Goal: Check status: Check status

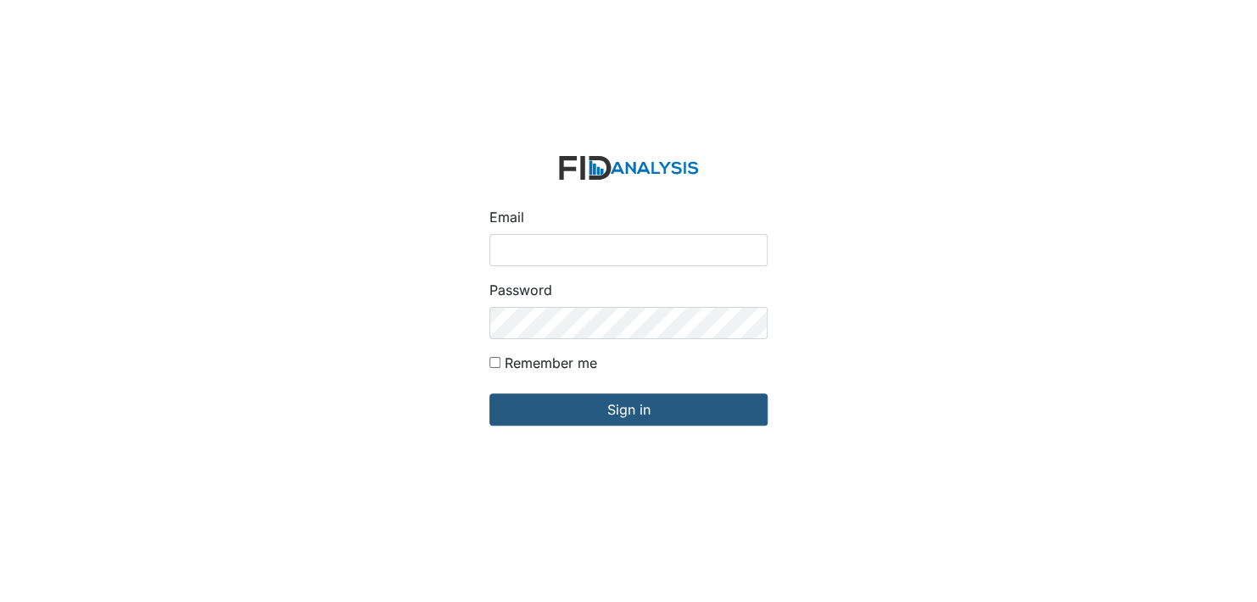
click at [545, 248] on input "Email" at bounding box center [628, 250] width 278 height 32
type input "[EMAIL_ADDRESS][DOMAIN_NAME]"
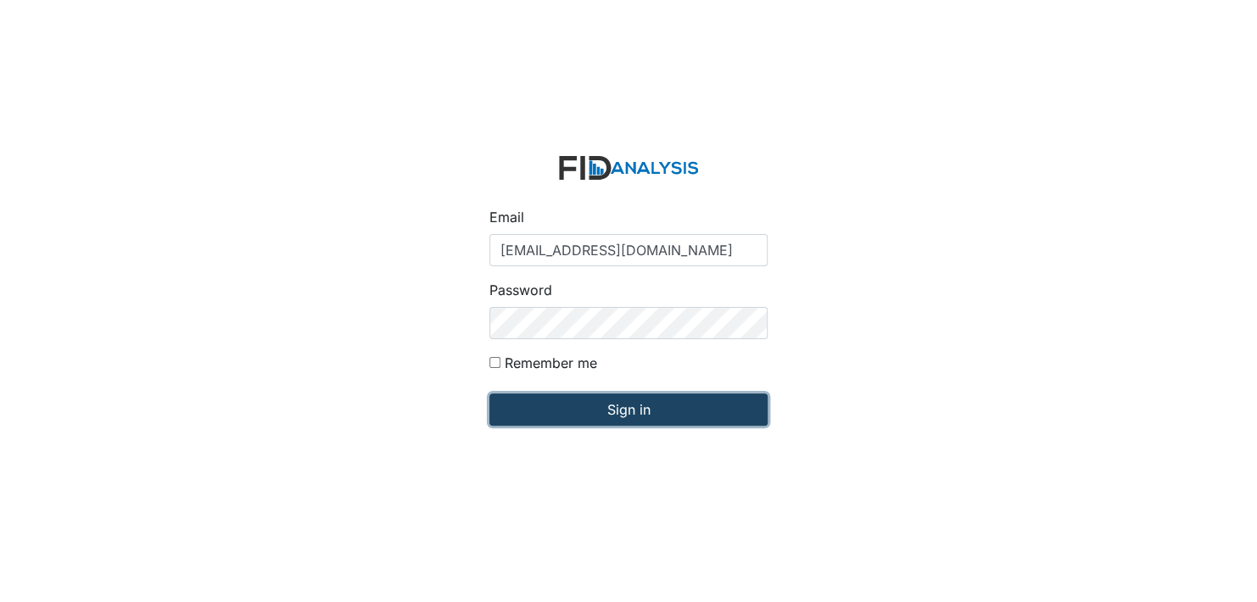
click at [595, 422] on input "Sign in" at bounding box center [628, 410] width 278 height 32
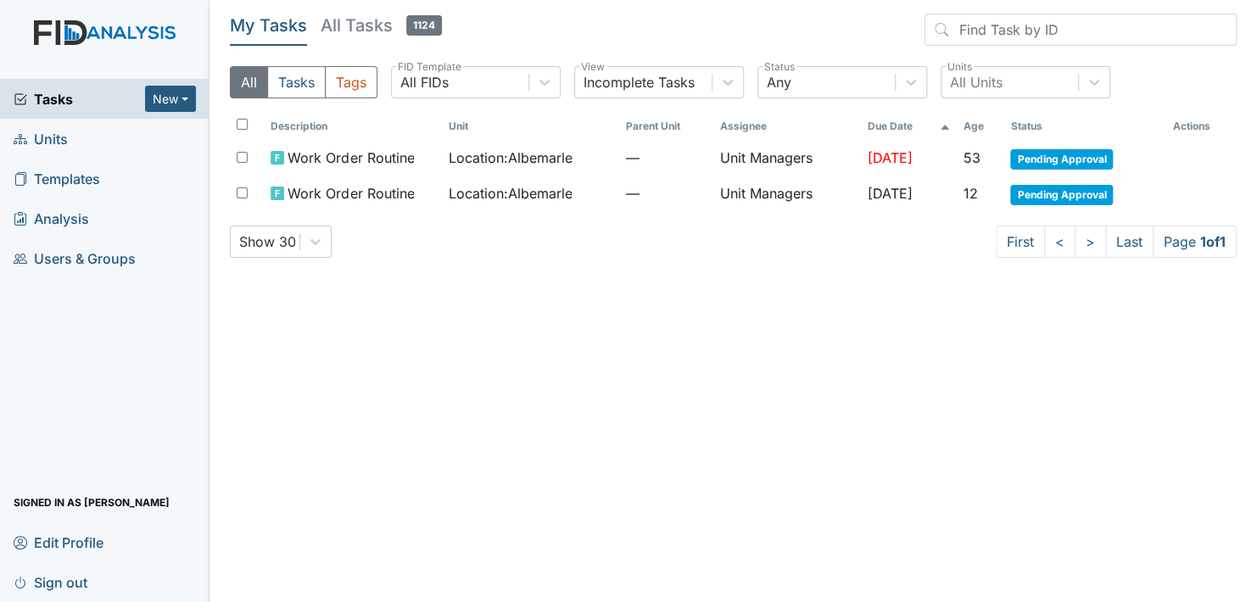
click at [52, 135] on span "Units" at bounding box center [41, 139] width 54 height 26
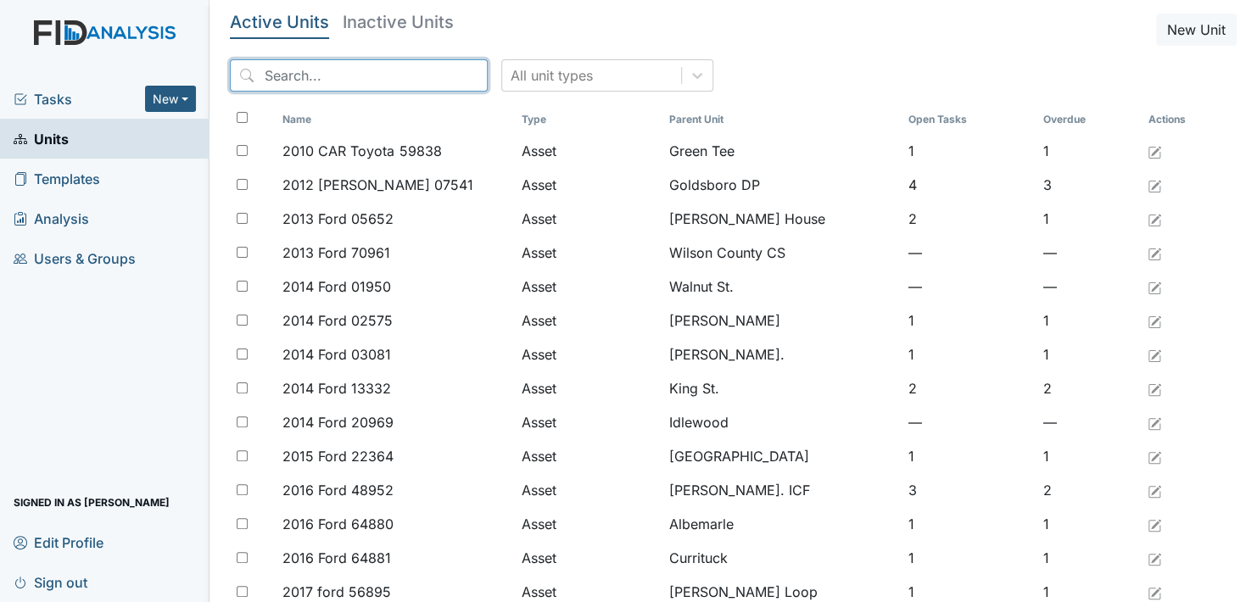
click at [316, 73] on input "search" at bounding box center [359, 75] width 258 height 32
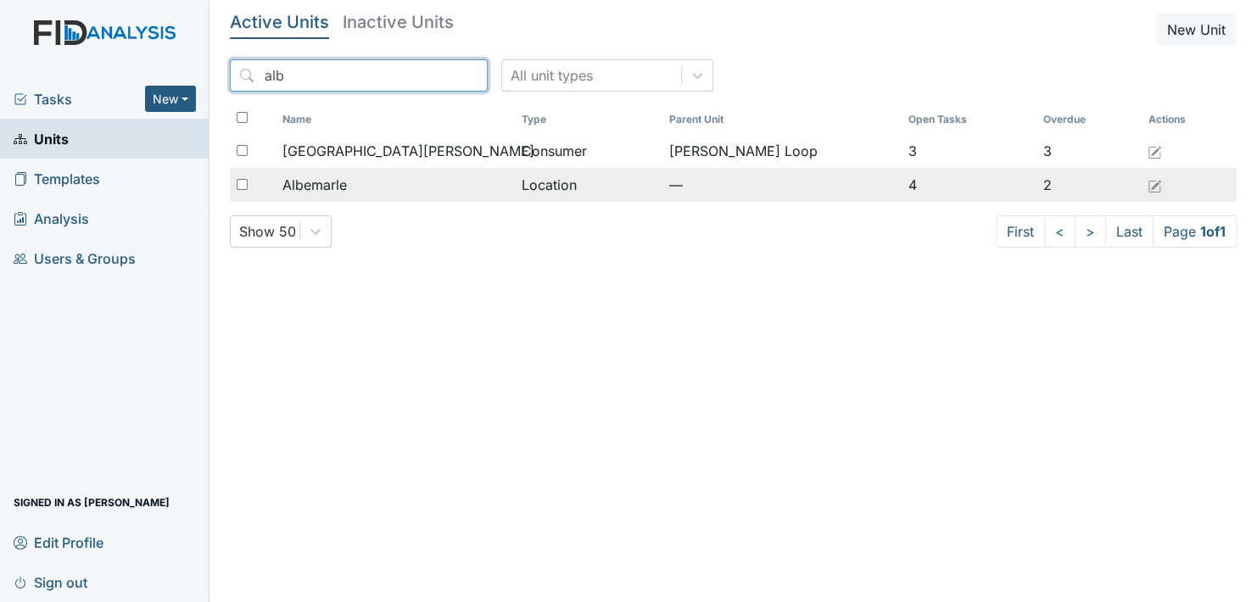
type input "alb"
click at [331, 176] on span "Albemarle" at bounding box center [314, 185] width 64 height 20
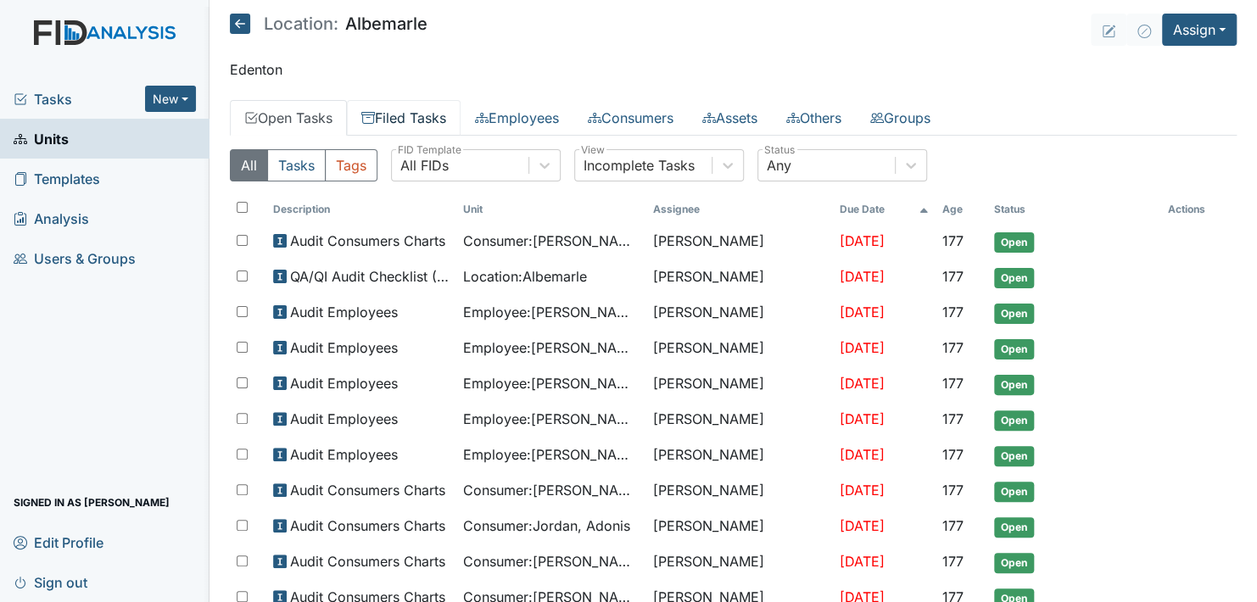
click at [433, 117] on link "Filed Tasks" at bounding box center [404, 118] width 114 height 36
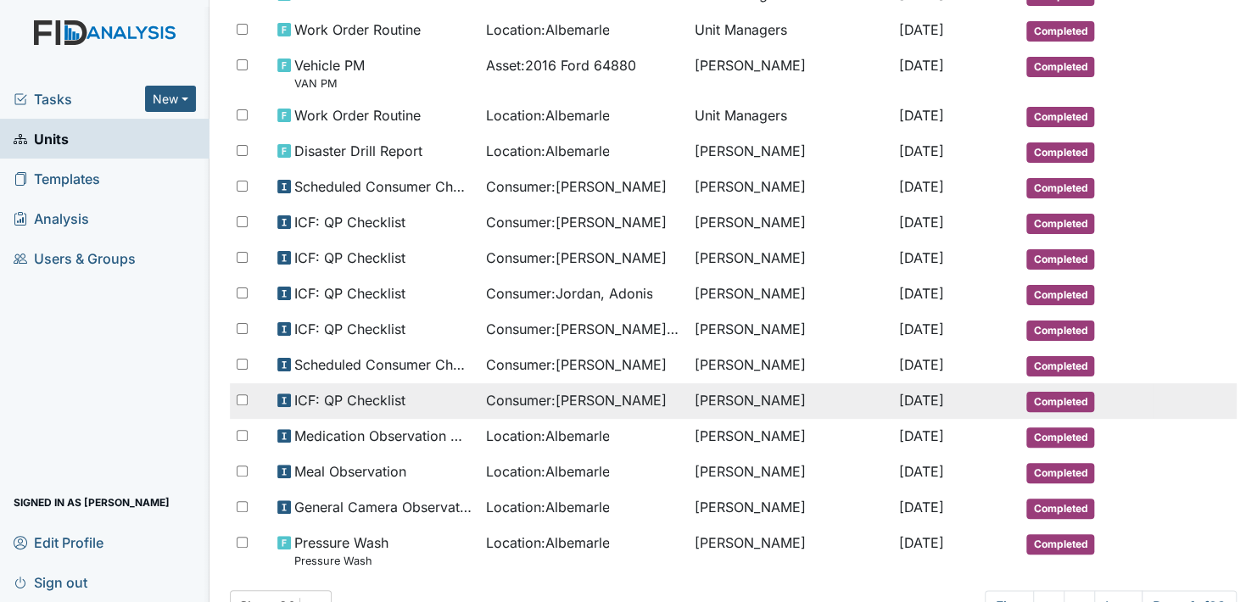
scroll to position [801, 0]
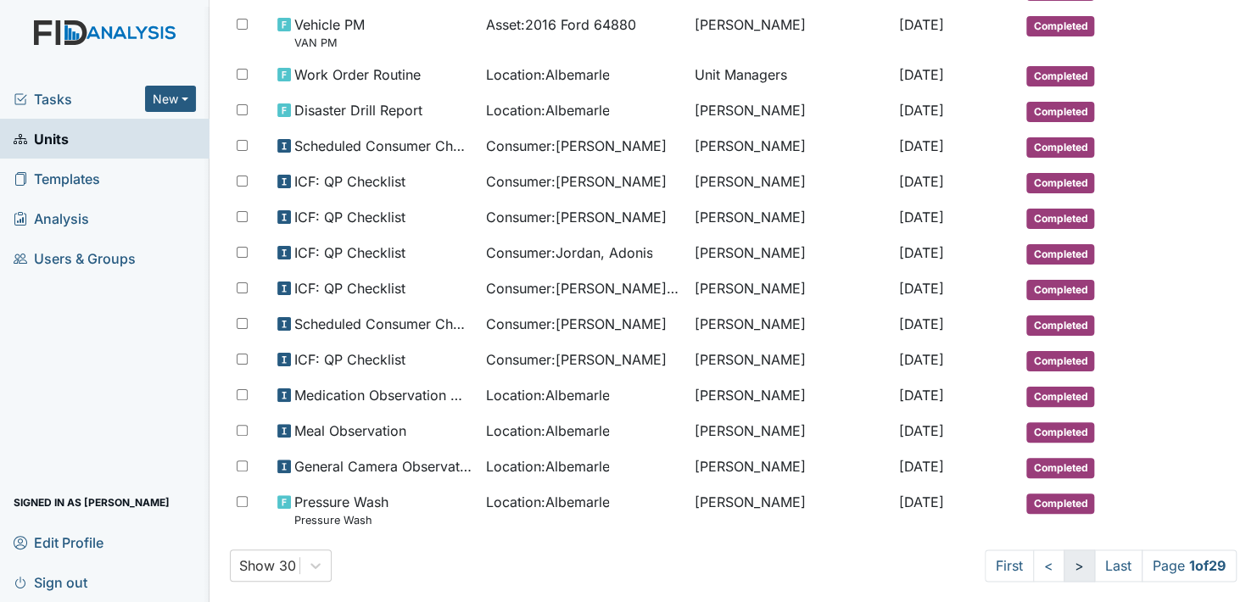
click at [1064, 550] on link ">" at bounding box center [1079, 566] width 31 height 32
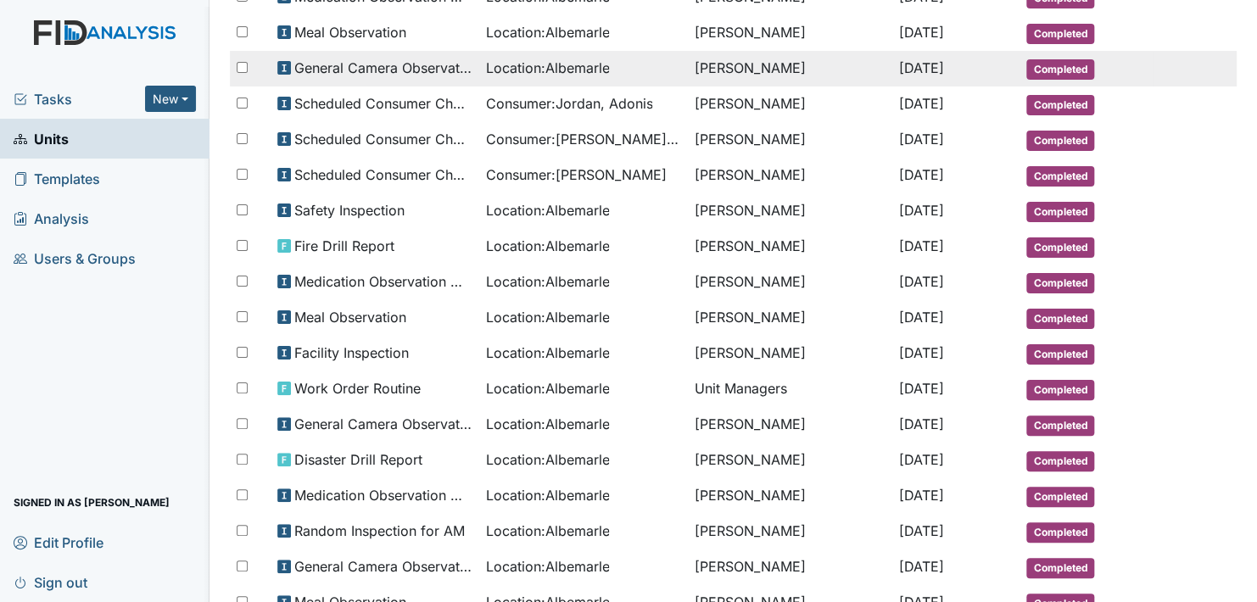
scroll to position [516, 0]
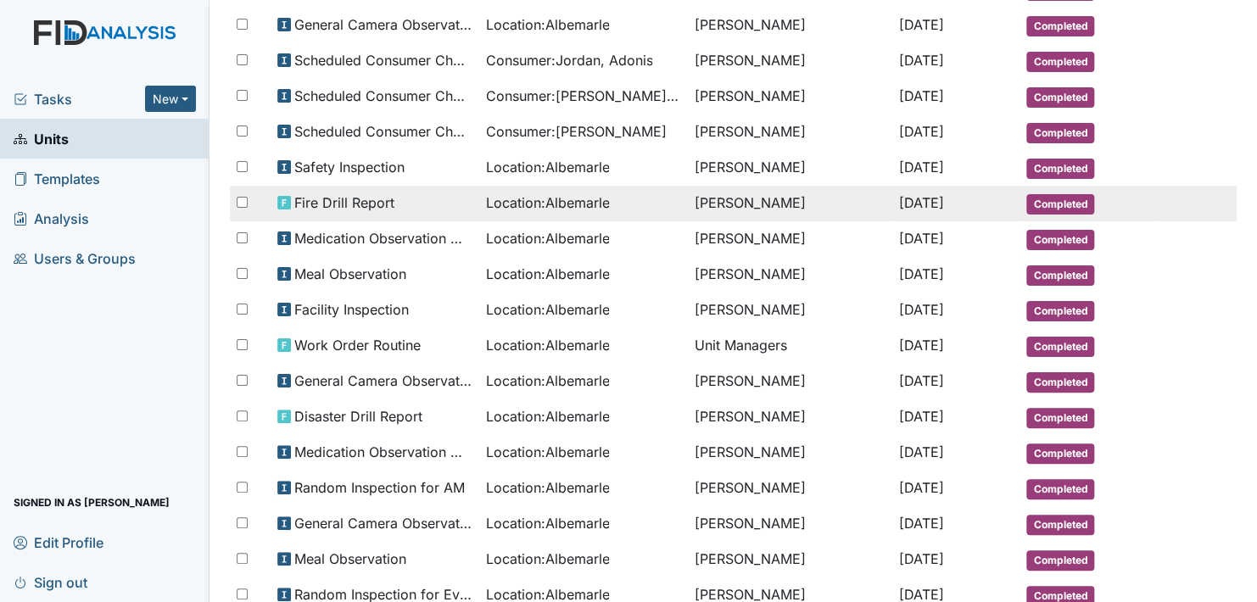
click at [1043, 194] on span "Completed" at bounding box center [1060, 204] width 68 height 20
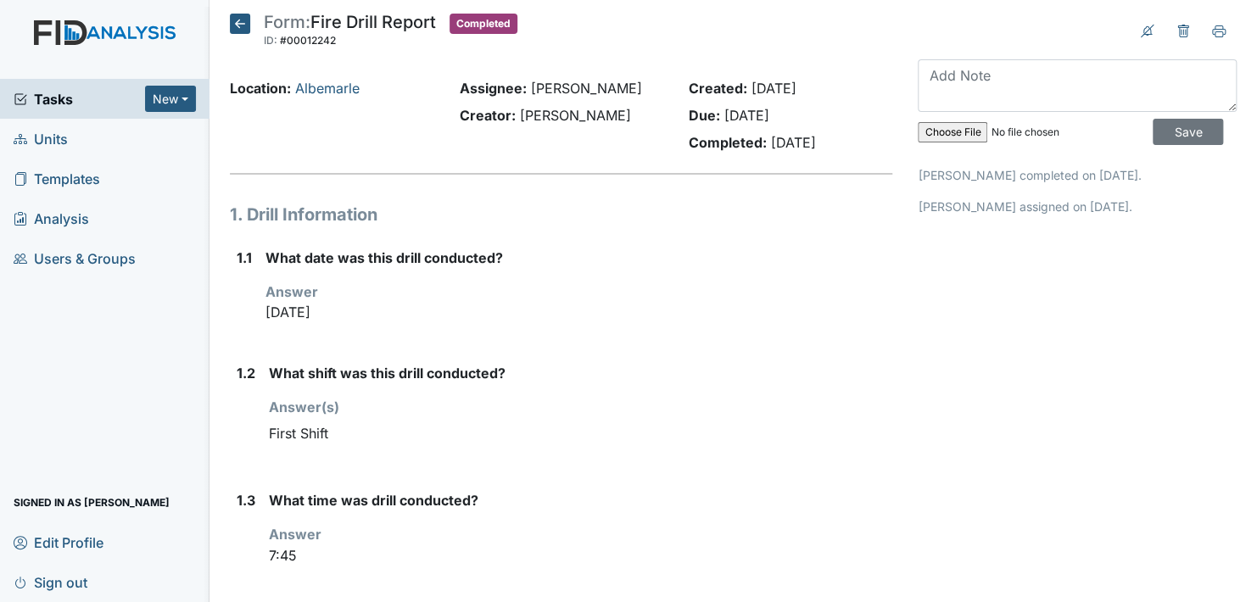
click at [242, 26] on icon at bounding box center [240, 24] width 20 height 20
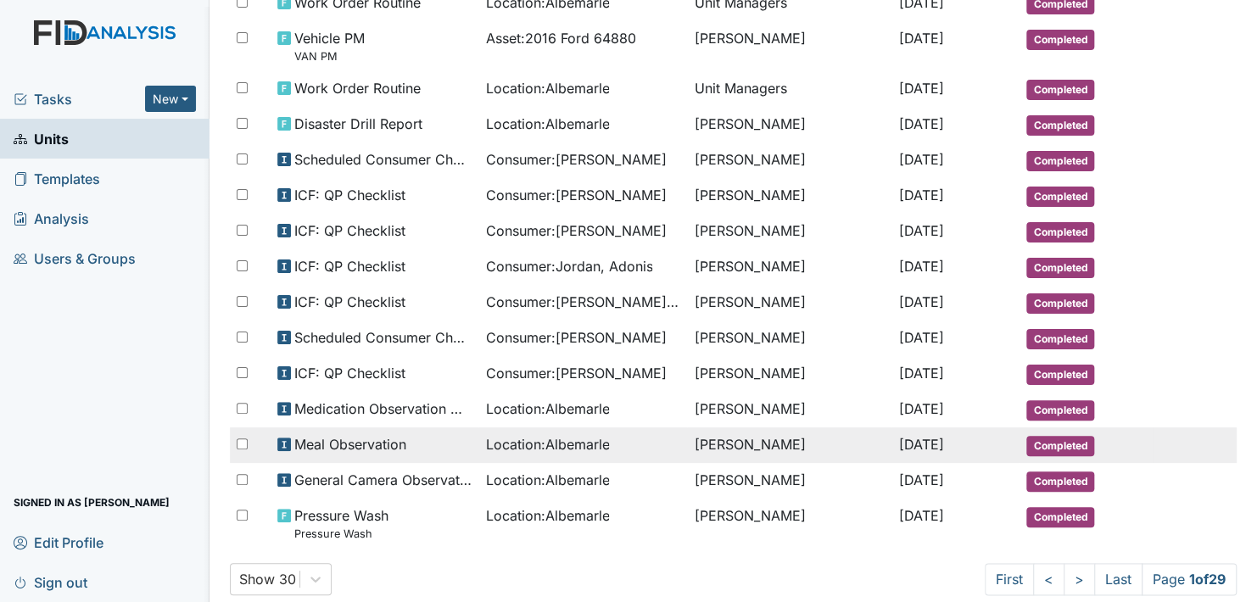
scroll to position [801, 0]
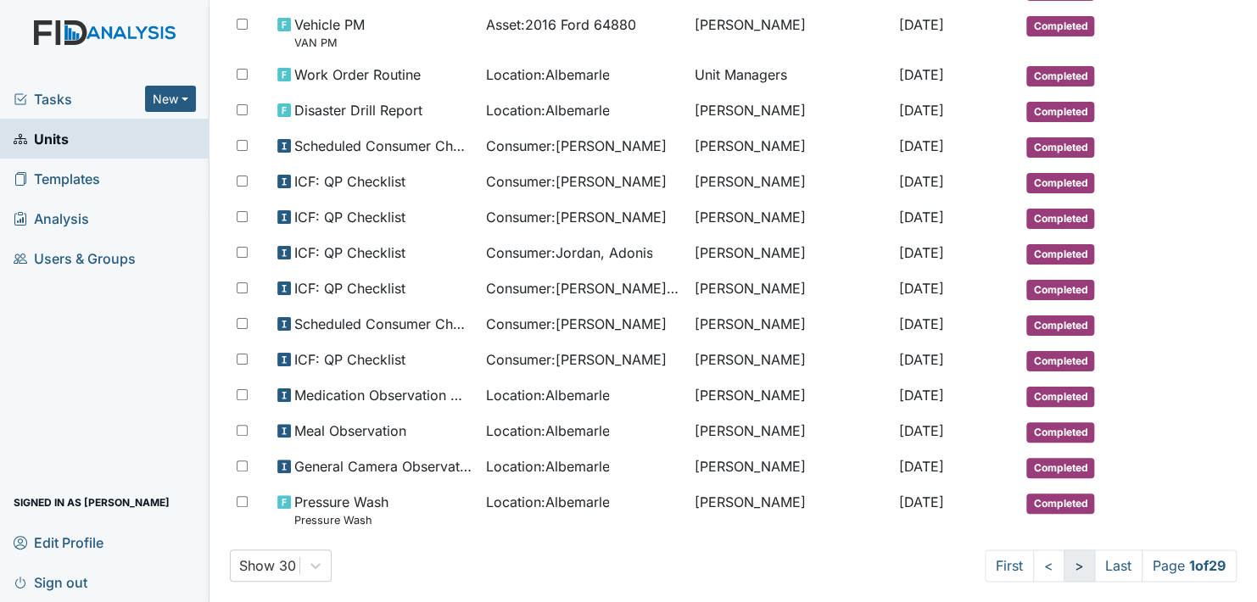
click at [1064, 550] on link ">" at bounding box center [1079, 566] width 31 height 32
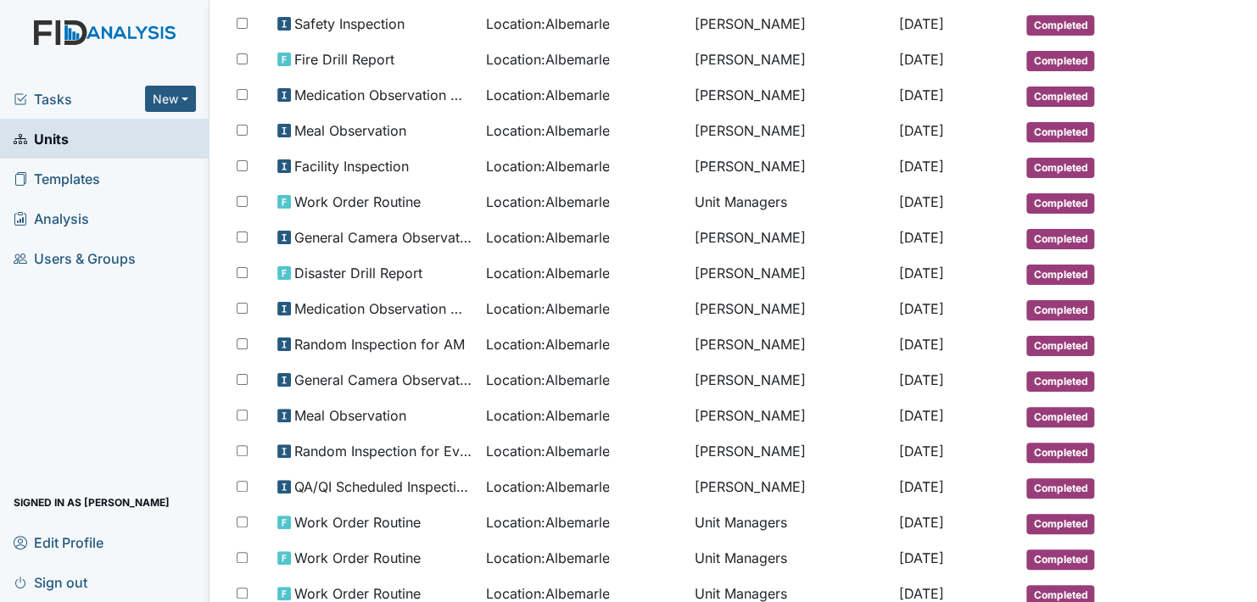
scroll to position [770, 0]
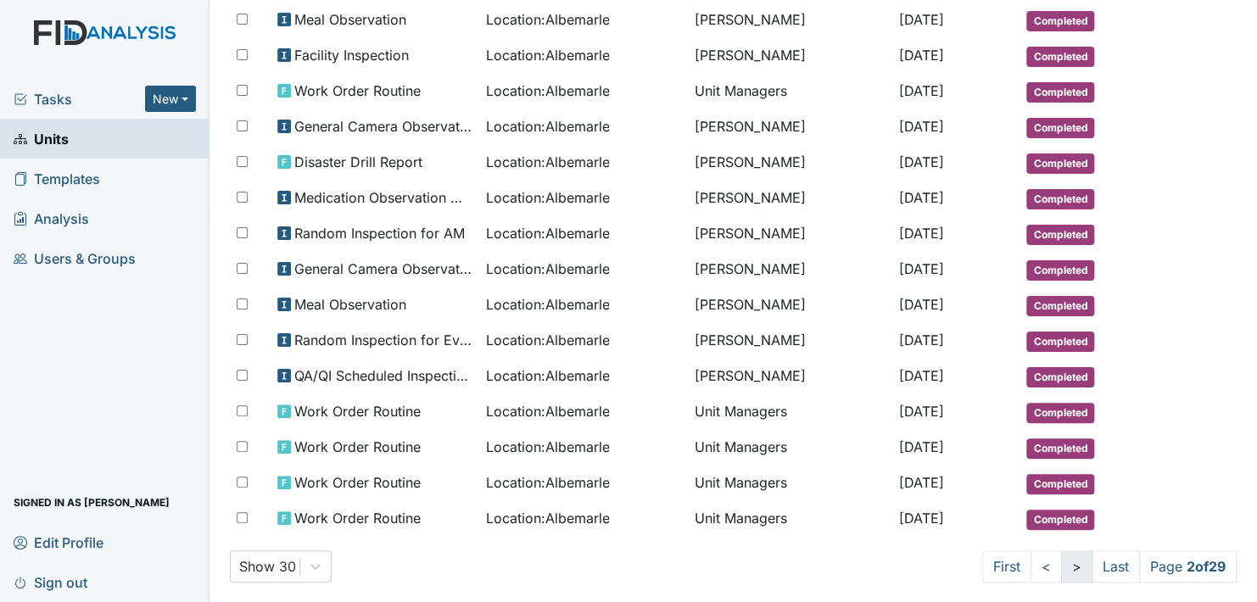
click at [1061, 550] on link ">" at bounding box center [1076, 566] width 31 height 32
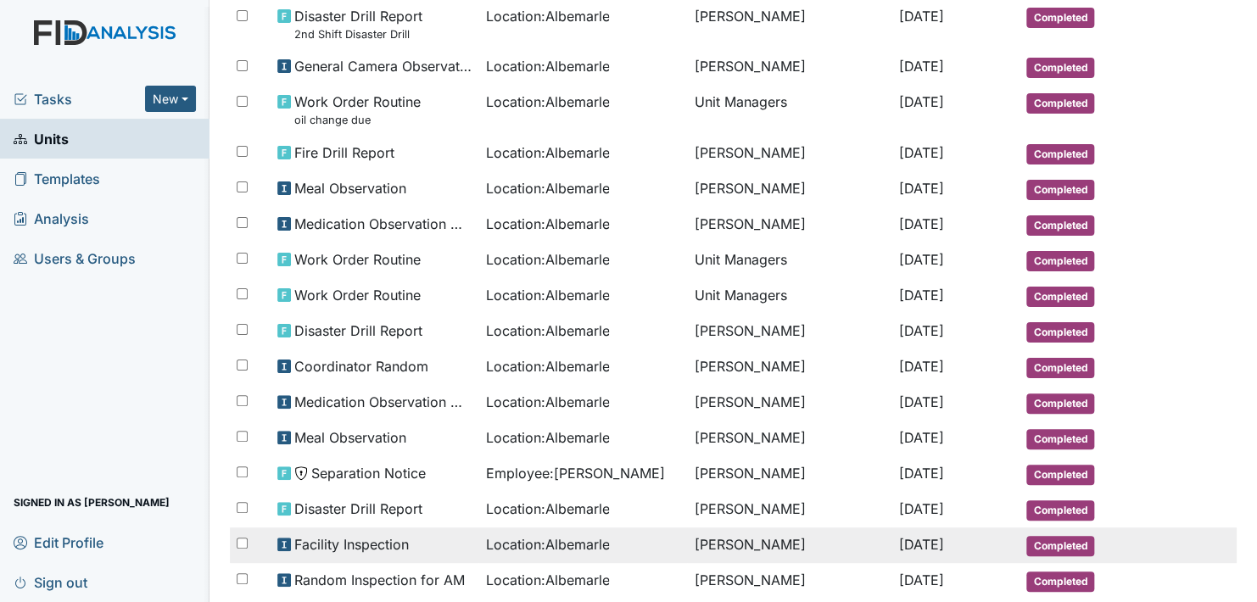
scroll to position [546, 0]
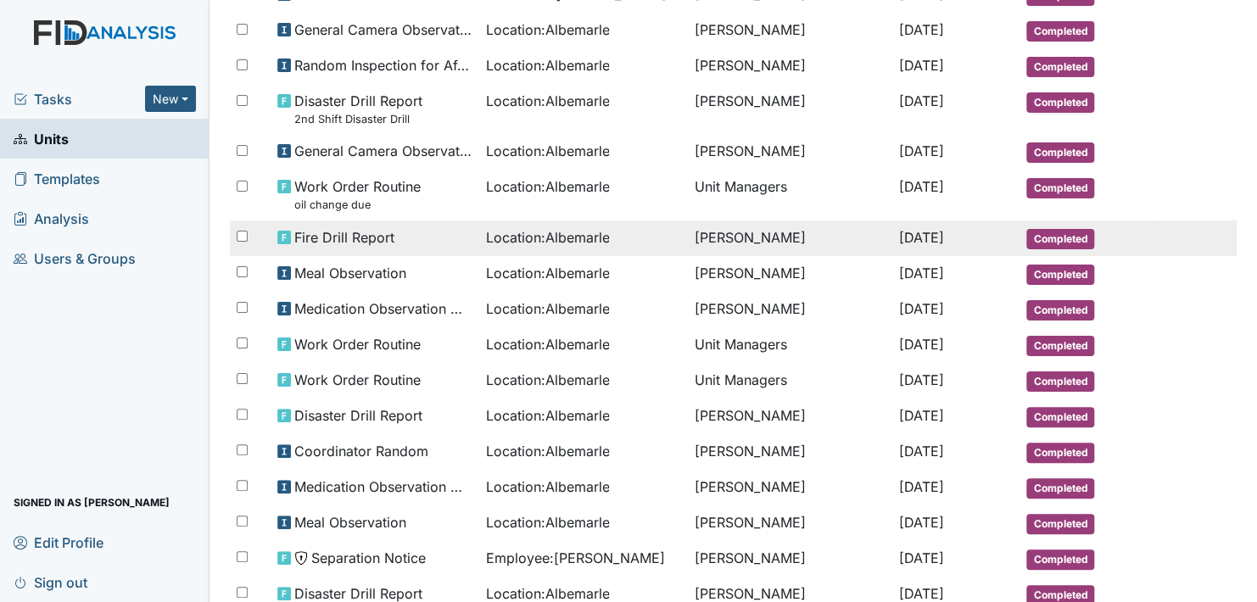
click at [1042, 229] on span "Completed" at bounding box center [1060, 239] width 68 height 20
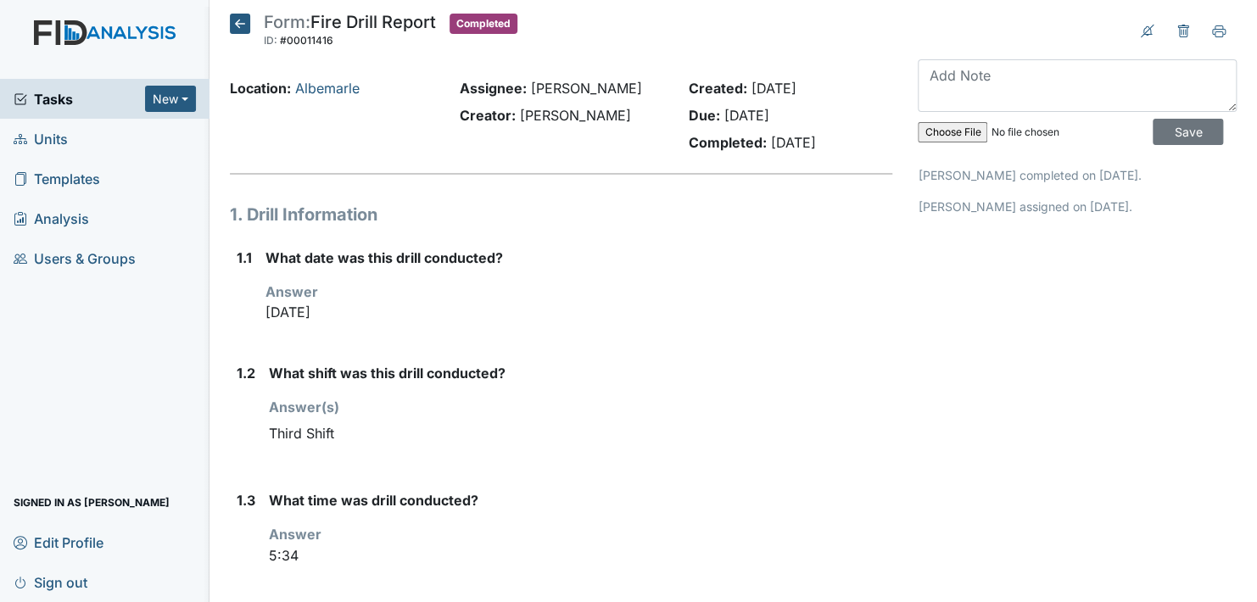
click at [242, 20] on icon at bounding box center [240, 24] width 20 height 20
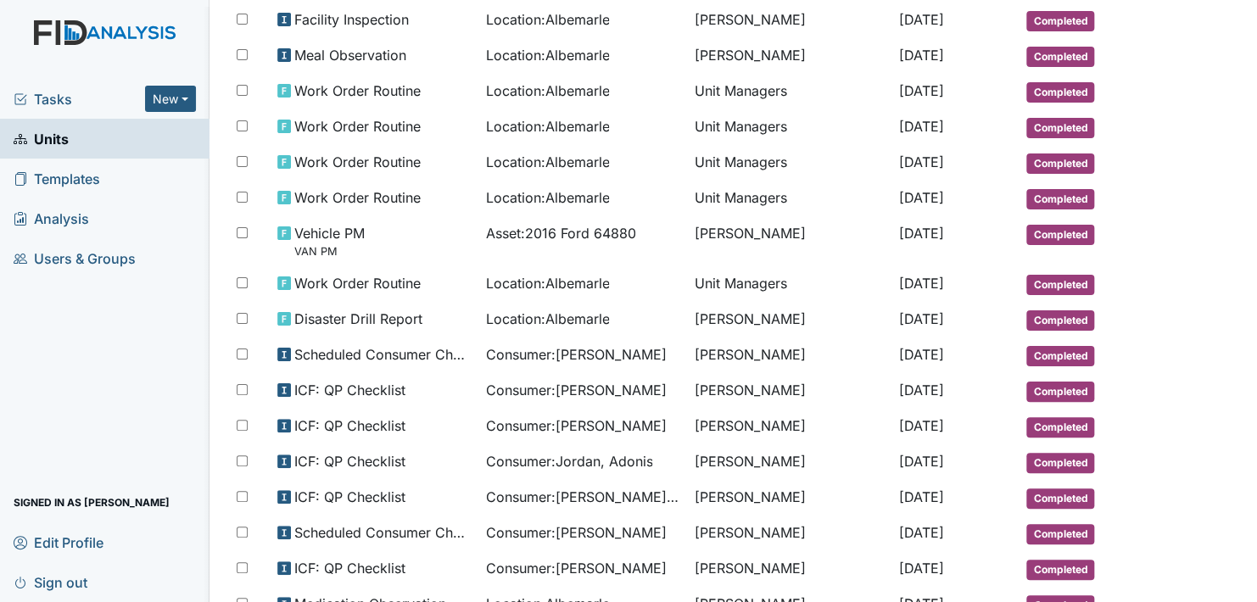
scroll to position [801, 0]
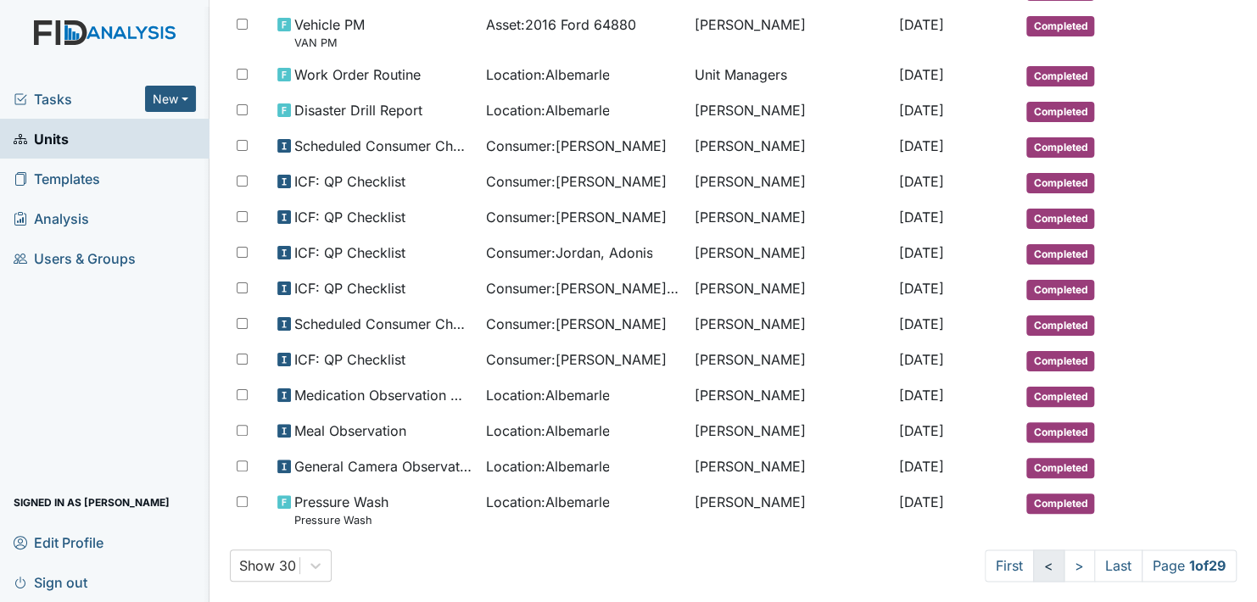
click at [1033, 550] on link "<" at bounding box center [1048, 566] width 31 height 32
click at [1031, 550] on link "<" at bounding box center [1045, 566] width 31 height 32
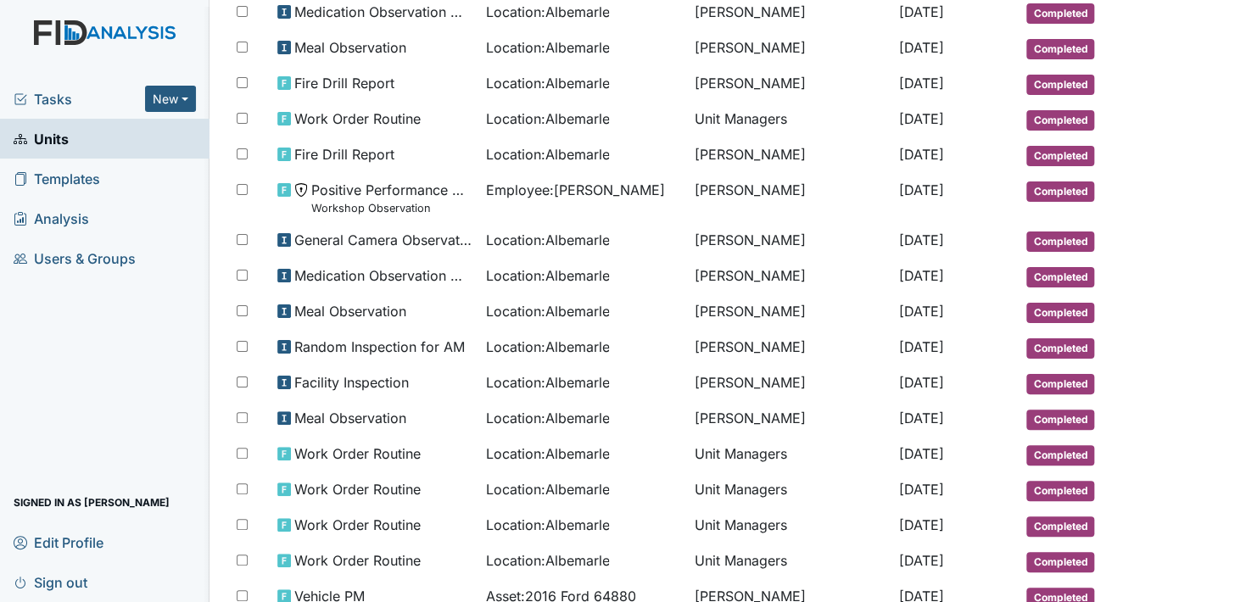
scroll to position [122, 0]
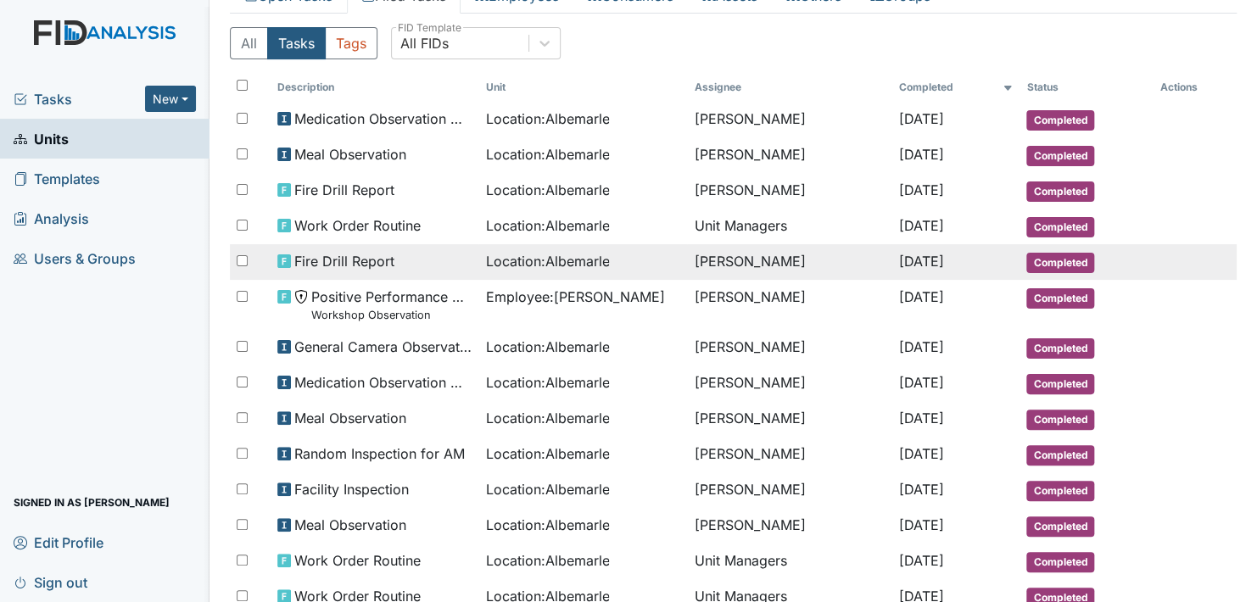
click at [1058, 258] on span "Completed" at bounding box center [1060, 263] width 68 height 20
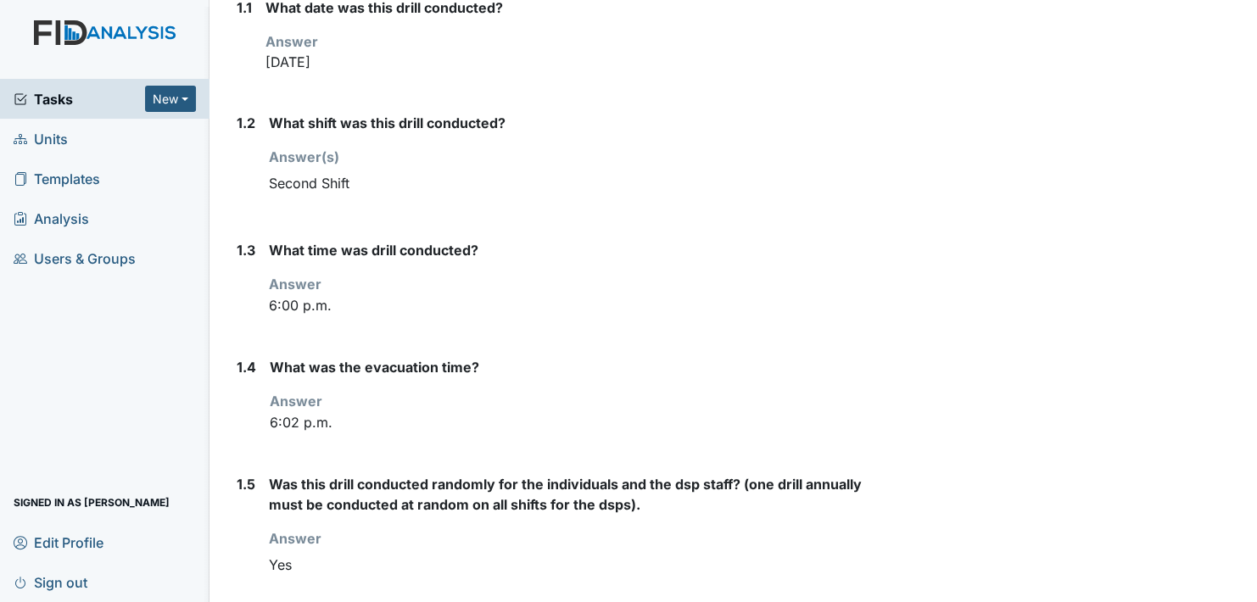
scroll to position [254, 0]
